Goal: Transaction & Acquisition: Book appointment/travel/reservation

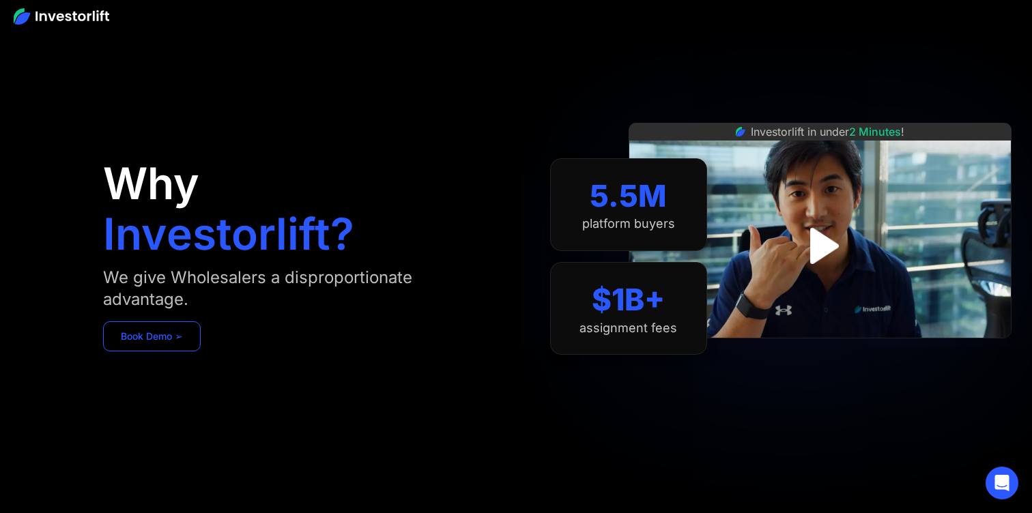
click at [167, 335] on link "Book Demo ➢" at bounding box center [152, 337] width 98 height 30
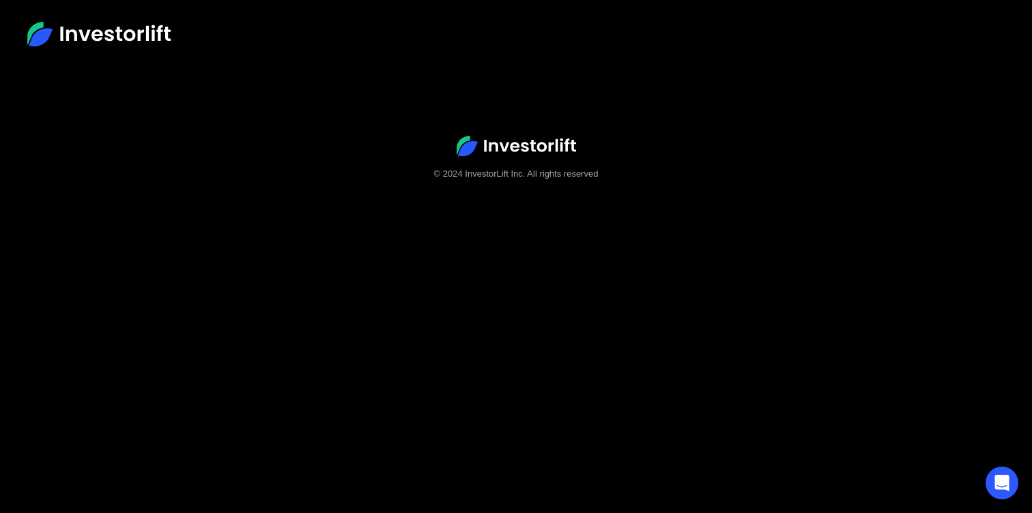
scroll to position [40, 0]
